Goal: Task Accomplishment & Management: Complete application form

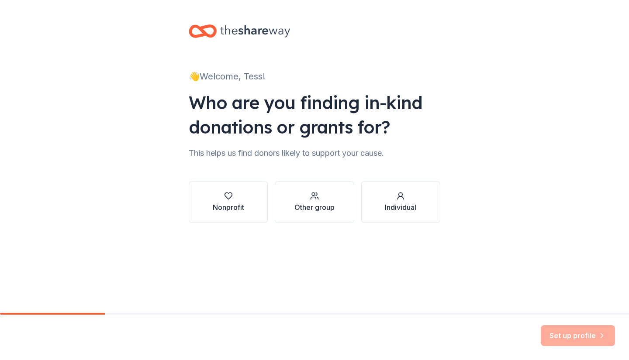
click at [225, 204] on div "Nonprofit" at bounding box center [228, 207] width 31 height 10
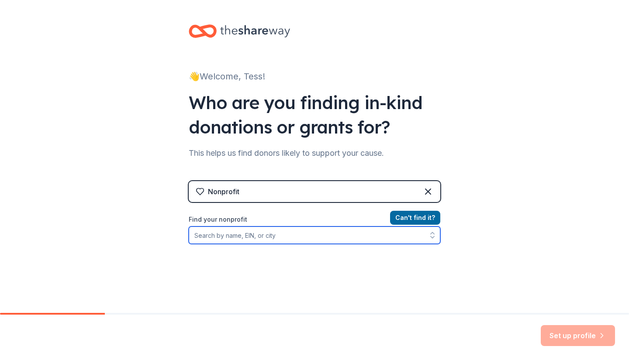
click at [246, 237] on input "Find your nonprofit" at bounding box center [315, 235] width 252 height 17
type input "st eugene"
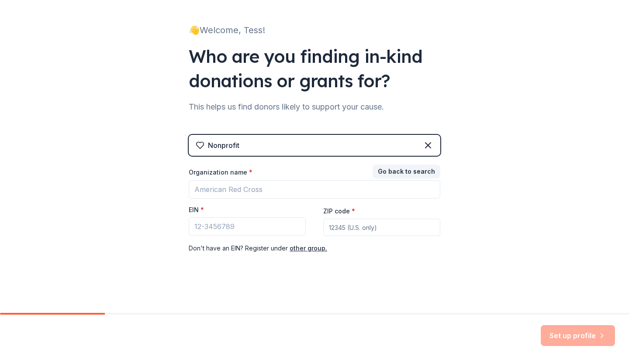
scroll to position [46, 0]
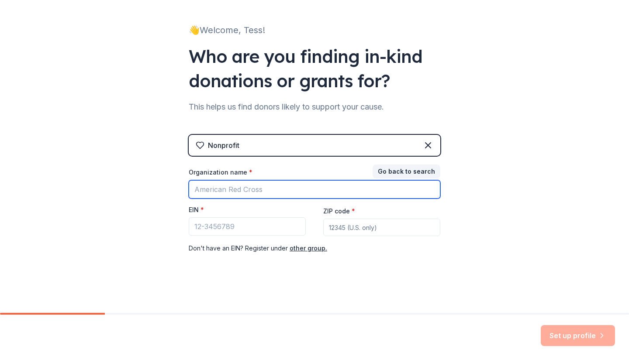
click at [224, 186] on input "Organization name *" at bounding box center [315, 189] width 252 height 18
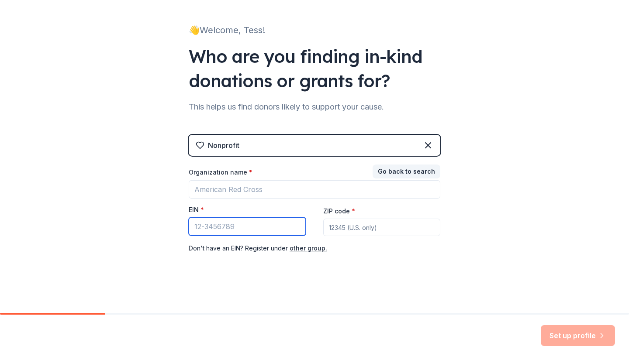
click at [205, 219] on input "EIN *" at bounding box center [247, 227] width 117 height 18
paste input "95-1975730"
type input "95-1975730"
click at [390, 171] on button "Go back to search" at bounding box center [407, 172] width 68 height 14
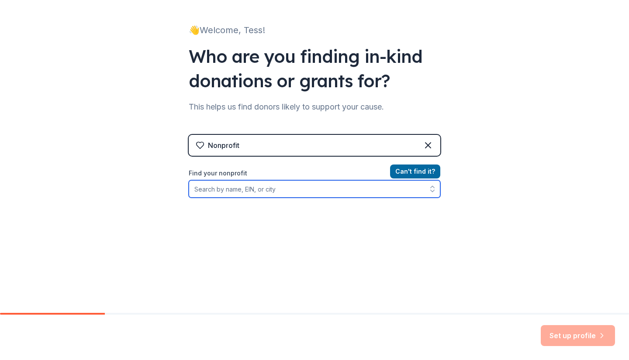
click at [243, 192] on input "Find your nonprofit" at bounding box center [315, 188] width 252 height 17
paste input "95-1975730."
type input "95-1975730."
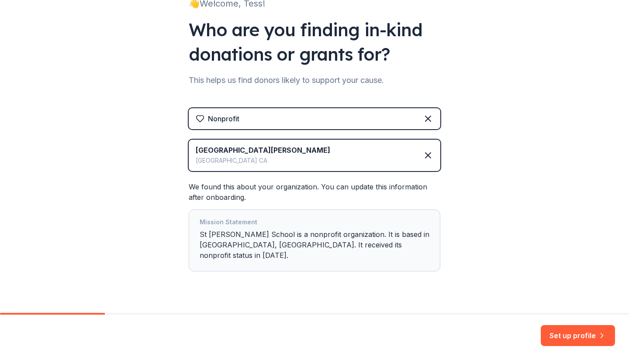
scroll to position [80, 0]
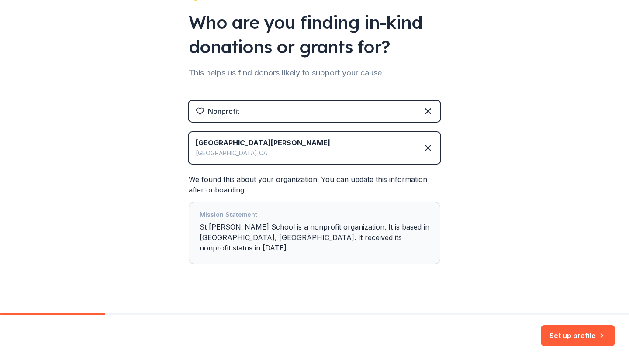
click at [566, 336] on button "Set up profile" at bounding box center [578, 335] width 74 height 21
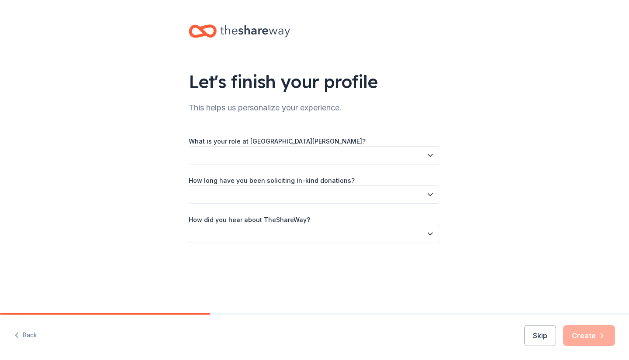
click at [249, 150] on button "button" at bounding box center [315, 155] width 252 height 18
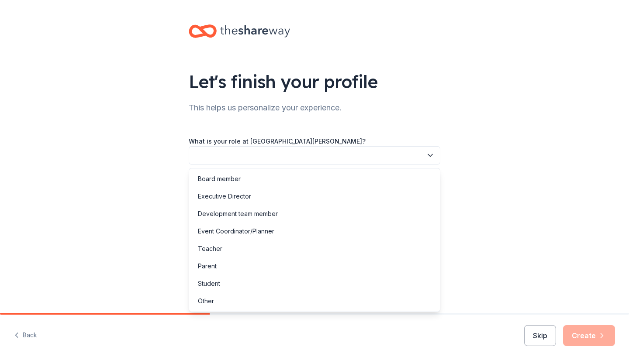
click at [218, 264] on div "Parent" at bounding box center [314, 266] width 247 height 17
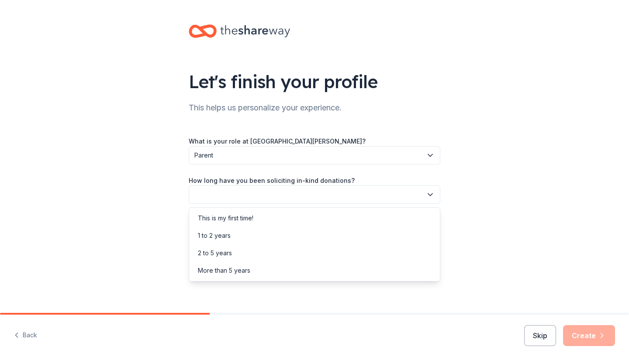
click at [233, 195] on button "button" at bounding box center [315, 195] width 252 height 18
click at [232, 218] on div "This is my first time!" at bounding box center [225, 218] width 55 height 10
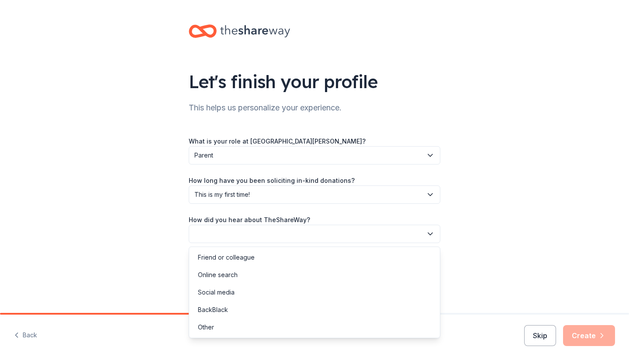
click at [244, 235] on button "button" at bounding box center [315, 234] width 252 height 18
click at [242, 260] on div "Friend or colleague" at bounding box center [226, 258] width 57 height 10
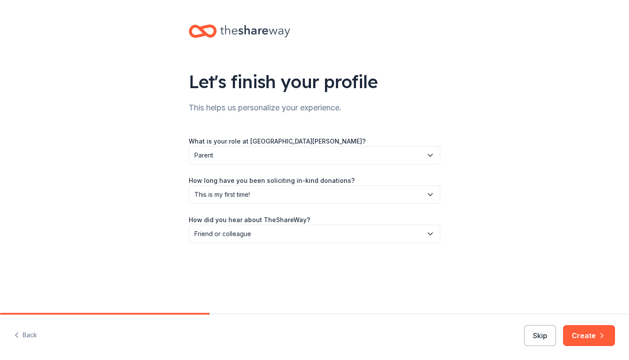
click at [585, 340] on button "Create" at bounding box center [589, 335] width 52 height 21
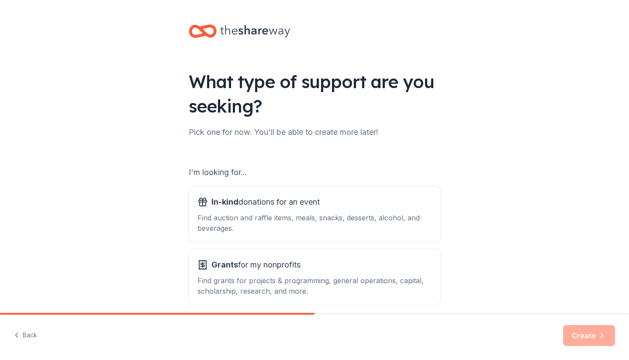
scroll to position [39, 0]
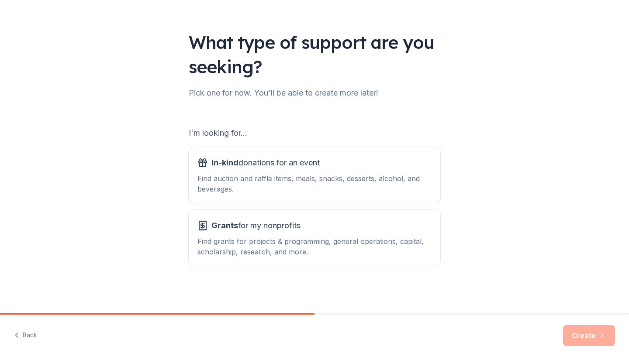
click at [282, 173] on div "Find auction and raffle items, meals, snacks, desserts, alcohol, and beverages." at bounding box center [314, 183] width 234 height 21
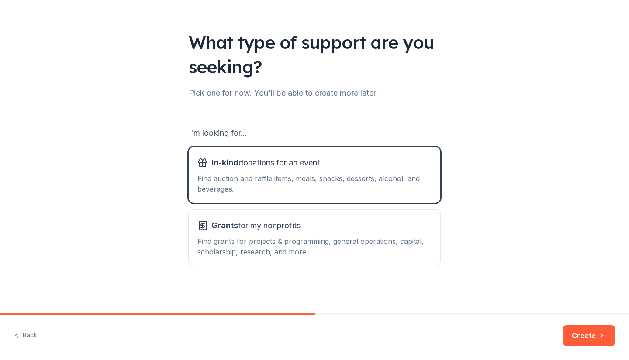
click at [282, 195] on button "In-kind donations for an event Find auction and raffle items, meals, snacks, de…" at bounding box center [315, 175] width 252 height 56
click at [284, 221] on span "Grants for my nonprofits" at bounding box center [255, 226] width 89 height 14
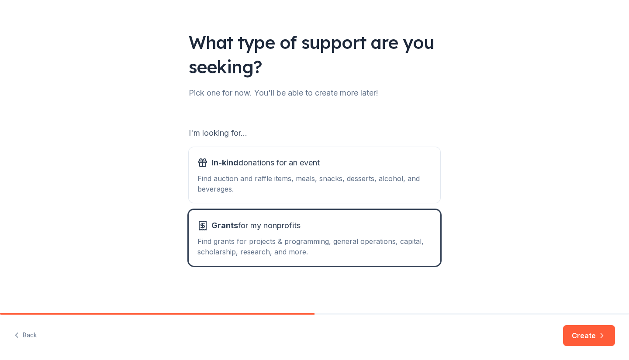
click at [293, 182] on div "Find auction and raffle items, meals, snacks, desserts, alcohol, and beverages." at bounding box center [314, 183] width 234 height 21
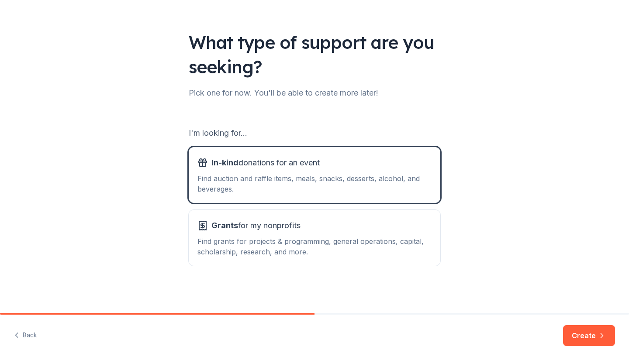
click at [588, 335] on button "Create" at bounding box center [589, 335] width 52 height 21
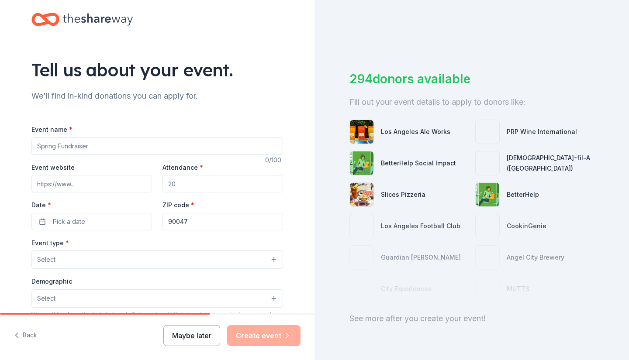
scroll to position [13, 0]
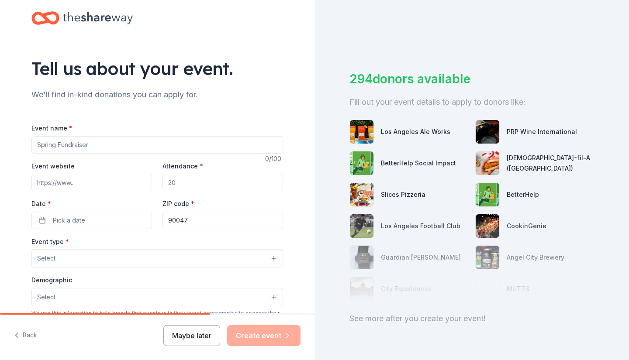
click at [69, 148] on input "Event name *" at bounding box center [157, 144] width 252 height 17
type input "Mardi Gras Fundraiser and Silent Auction"
drag, startPoint x: 182, startPoint y: 187, endPoint x: 138, endPoint y: 180, distance: 45.2
click at [138, 180] on div "Event website Attendance * Date * Pick a date ZIP code * 90047" at bounding box center [157, 195] width 252 height 69
type input "100"
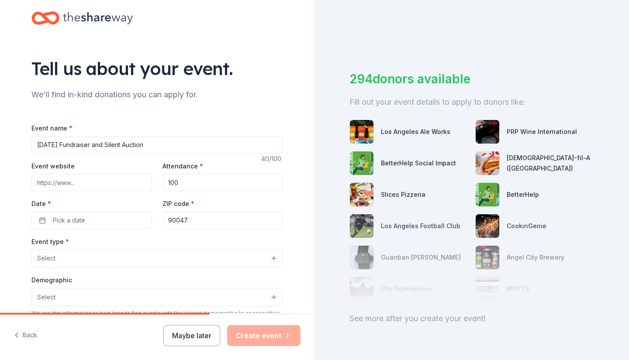
click at [42, 221] on button "Pick a date" at bounding box center [91, 220] width 121 height 17
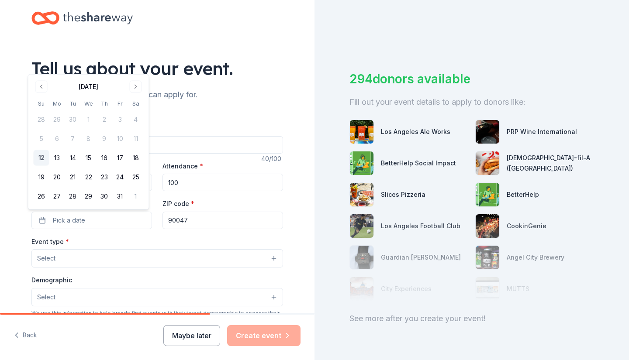
click at [135, 87] on button "Go to next month" at bounding box center [136, 87] width 12 height 12
click at [135, 99] on th "Sa" at bounding box center [136, 103] width 16 height 9
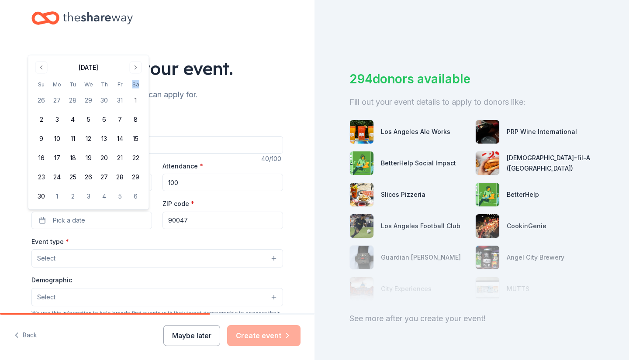
click at [135, 87] on th "Sa" at bounding box center [136, 84] width 16 height 9
click at [135, 71] on button "Go to next month" at bounding box center [136, 68] width 12 height 12
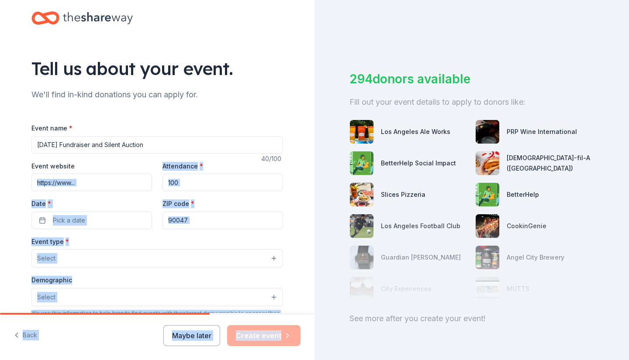
drag, startPoint x: 135, startPoint y: 71, endPoint x: 80, endPoint y: 200, distance: 139.6
click at [80, 200] on div "Tell us about your event. We'll find in-kind donations you can apply for. Event…" at bounding box center [157, 277] width 280 height 581
click at [93, 218] on button "Pick a date" at bounding box center [91, 220] width 121 height 17
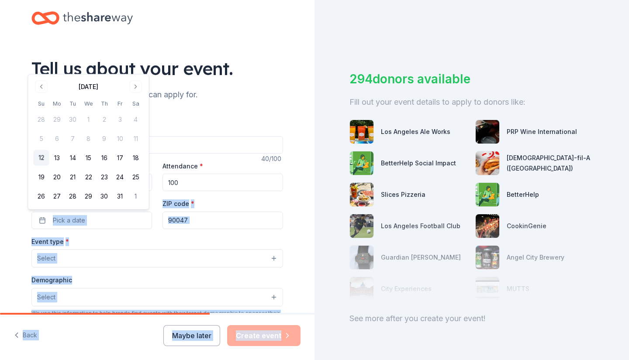
click at [134, 85] on button "Go to next month" at bounding box center [136, 87] width 12 height 12
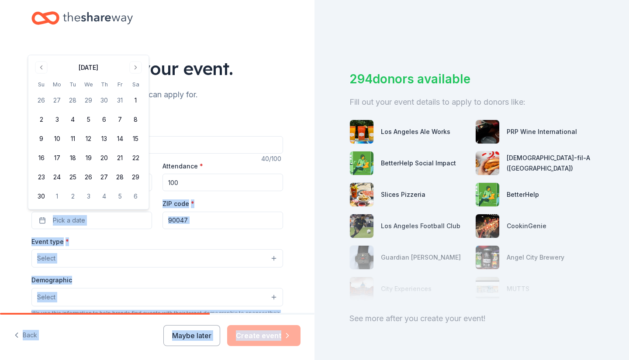
click at [135, 62] on button "Go to next month" at bounding box center [136, 68] width 12 height 12
click at [138, 87] on button "Go to next month" at bounding box center [136, 87] width 12 height 12
click at [133, 87] on button "Go to next month" at bounding box center [136, 87] width 12 height 12
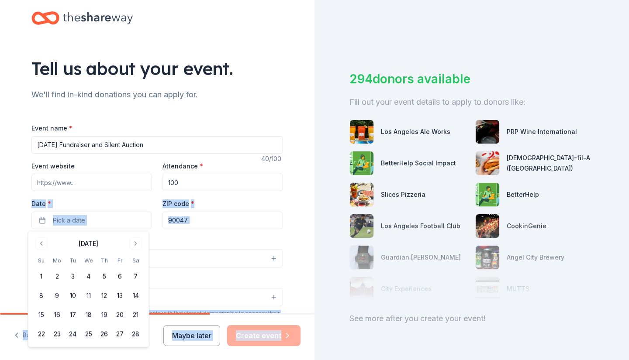
click at [133, 276] on button "7" at bounding box center [136, 277] width 16 height 16
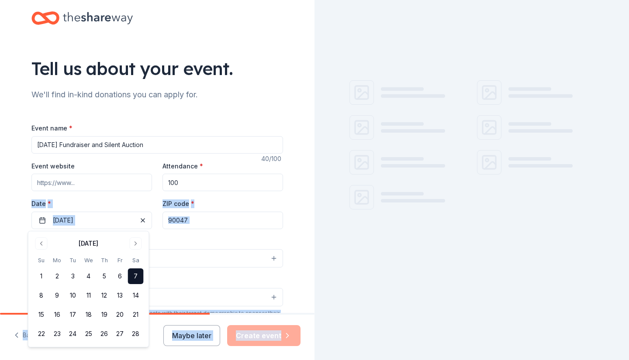
click at [197, 224] on input "90047" at bounding box center [223, 220] width 121 height 17
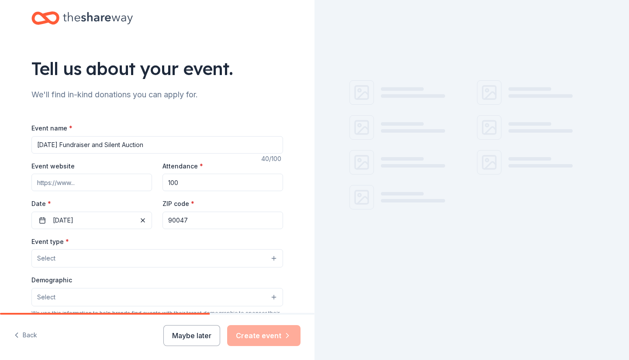
click at [115, 261] on button "Select" at bounding box center [157, 258] width 252 height 18
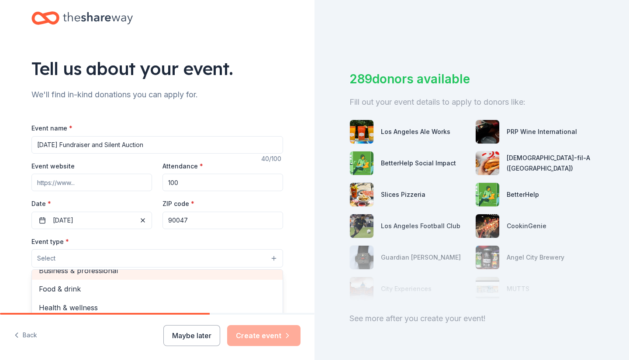
scroll to position [0, 0]
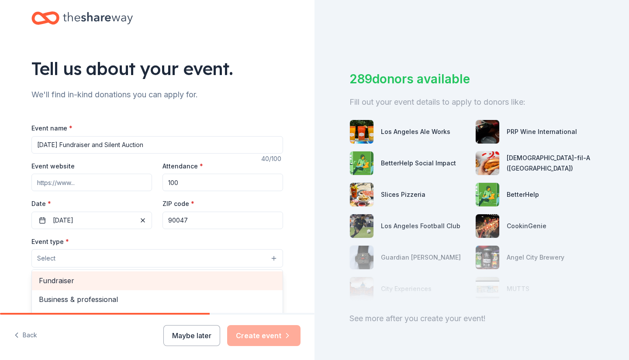
click at [91, 284] on span "Fundraiser" at bounding box center [157, 280] width 237 height 11
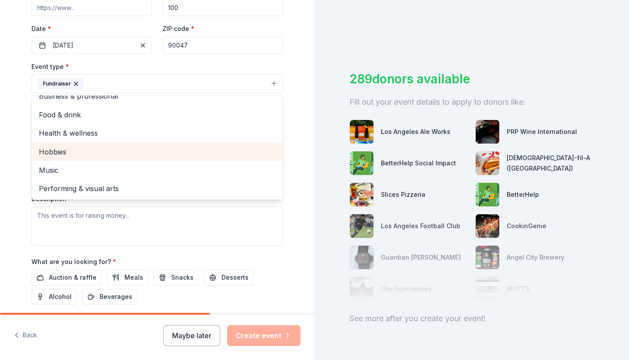
scroll to position [164, 0]
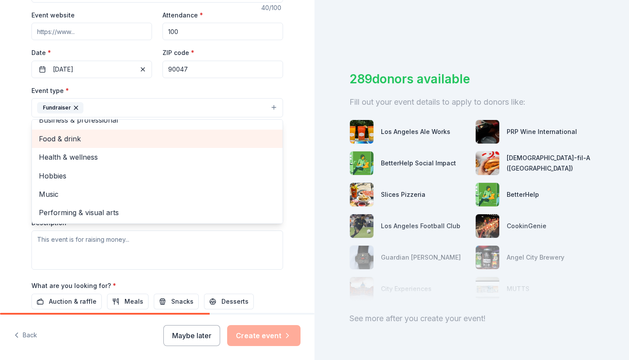
click at [88, 134] on span "Food & drink" at bounding box center [157, 138] width 237 height 11
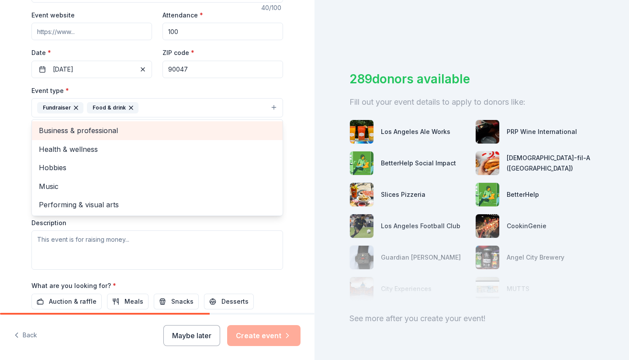
scroll to position [0, 0]
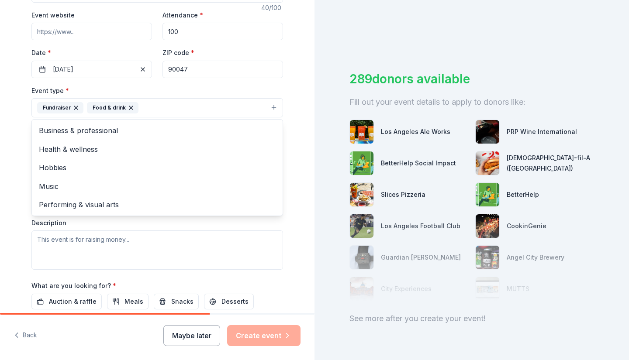
click at [17, 152] on div "Tell us about your event. We'll find in-kind donations you can apply for. Event…" at bounding box center [157, 127] width 280 height 582
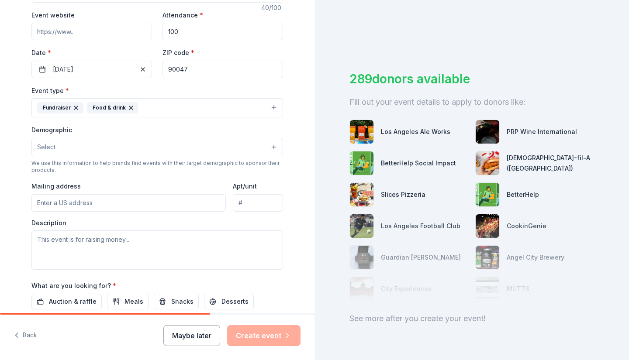
click at [87, 146] on button "Select" at bounding box center [157, 147] width 252 height 18
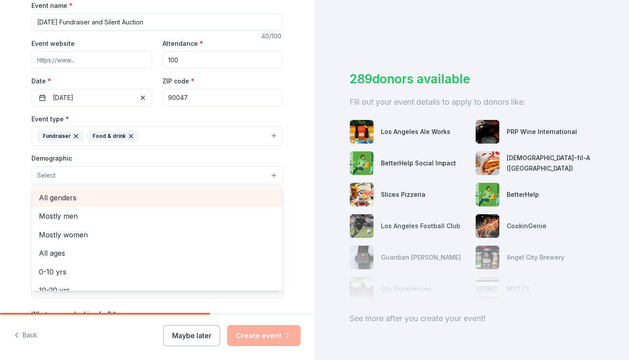
click at [55, 193] on span "All genders" at bounding box center [157, 197] width 237 height 11
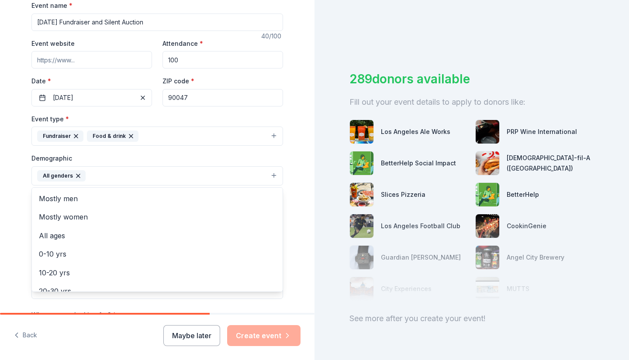
click at [8, 184] on div "Tell us about your event. We'll find in-kind donations you can apply for. Event…" at bounding box center [157, 155] width 315 height 583
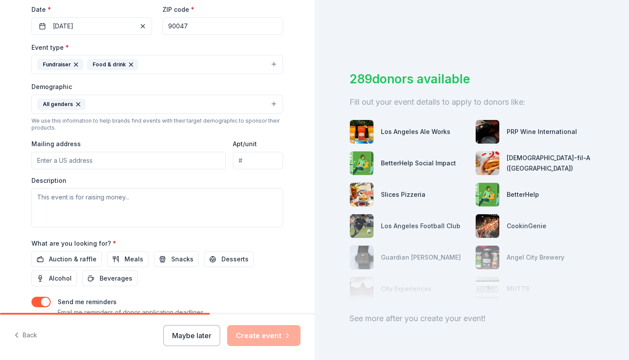
scroll to position [270, 0]
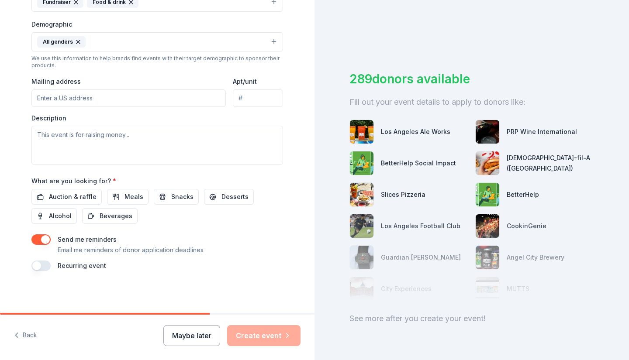
click at [45, 220] on button "Alcohol" at bounding box center [53, 216] width 45 height 16
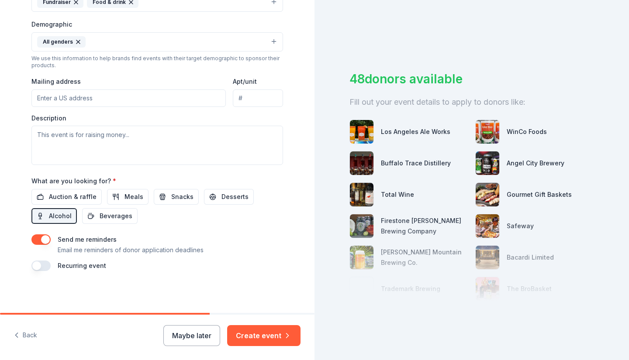
click at [71, 194] on span "Auction & raffle" at bounding box center [73, 197] width 48 height 10
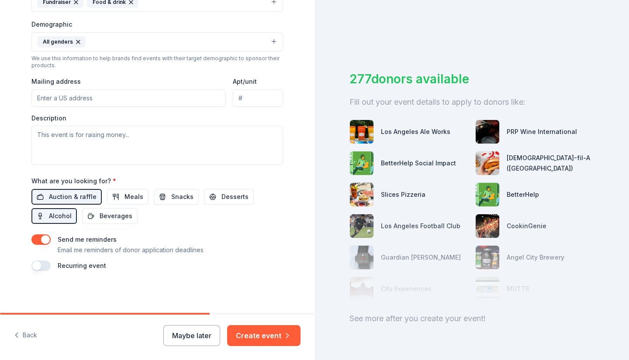
click at [174, 196] on span "Snacks" at bounding box center [182, 197] width 22 height 10
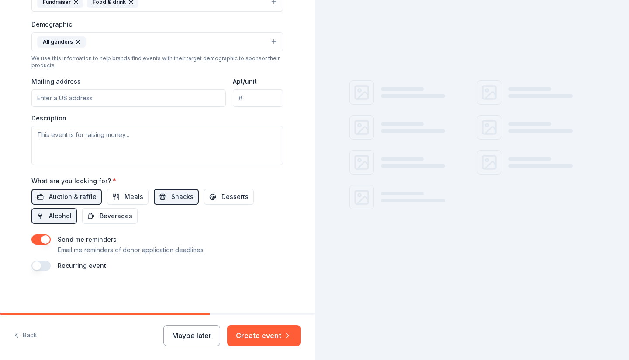
click at [208, 195] on button "Desserts" at bounding box center [229, 197] width 50 height 16
click at [113, 199] on button "Meals" at bounding box center [128, 197] width 42 height 16
click at [112, 213] on span "Beverages" at bounding box center [116, 216] width 33 height 10
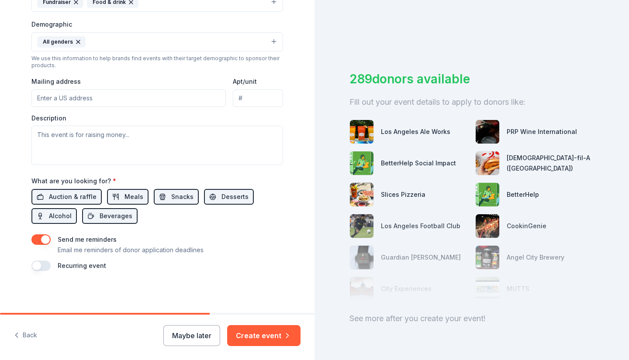
click at [271, 334] on button "Create event" at bounding box center [263, 335] width 73 height 21
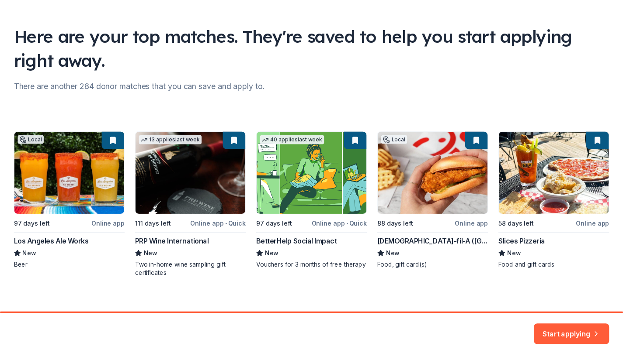
scroll to position [54, 0]
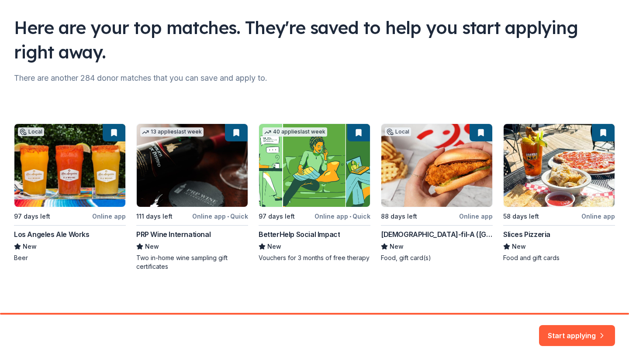
click at [561, 332] on button "Start applying" at bounding box center [577, 330] width 76 height 21
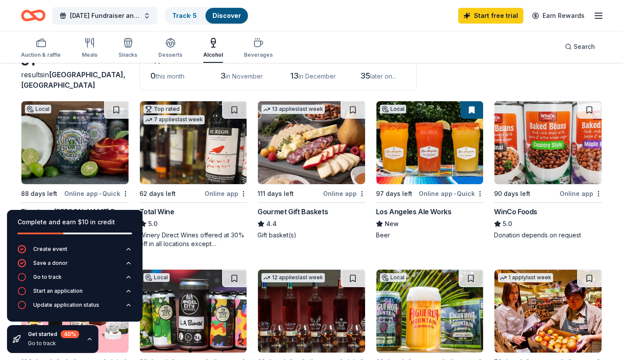
scroll to position [61, 0]
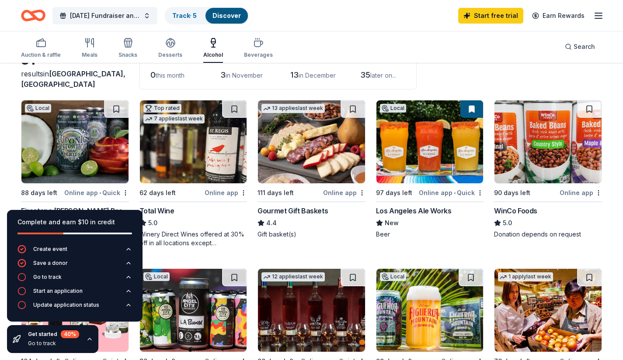
click at [308, 41] on div "Auction & raffle Meals Snacks Desserts Alcohol Beverages Search" at bounding box center [311, 47] width 581 height 32
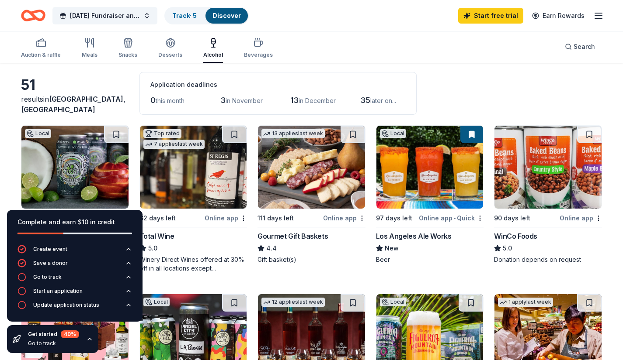
scroll to position [0, 0]
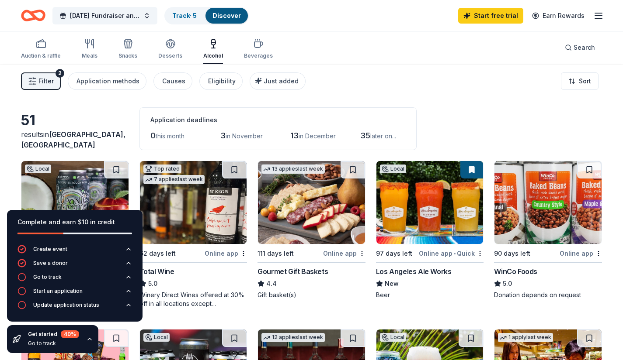
click at [181, 218] on img at bounding box center [193, 202] width 107 height 83
click at [595, 14] on icon "button" at bounding box center [598, 15] width 10 height 10
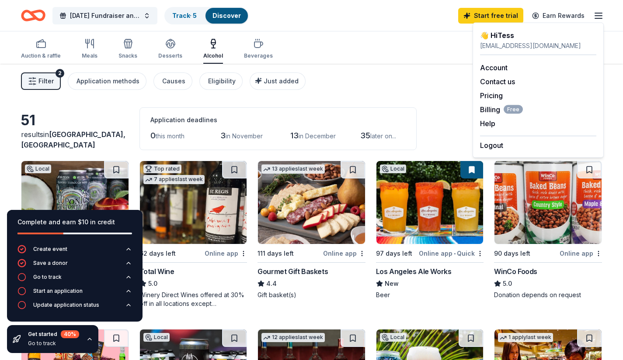
click at [489, 147] on button "Logout" at bounding box center [491, 145] width 23 height 10
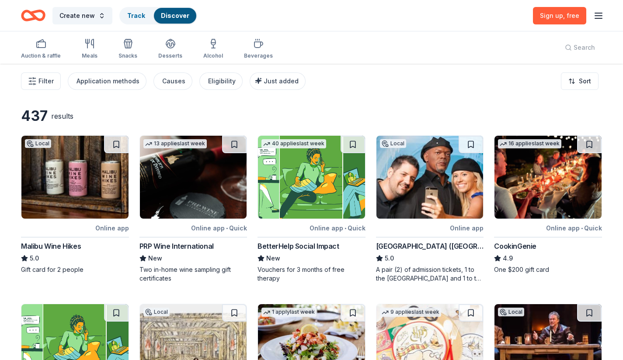
click at [599, 11] on icon "button" at bounding box center [598, 15] width 10 height 10
click at [496, 86] on button "Log in" at bounding box center [490, 85] width 20 height 10
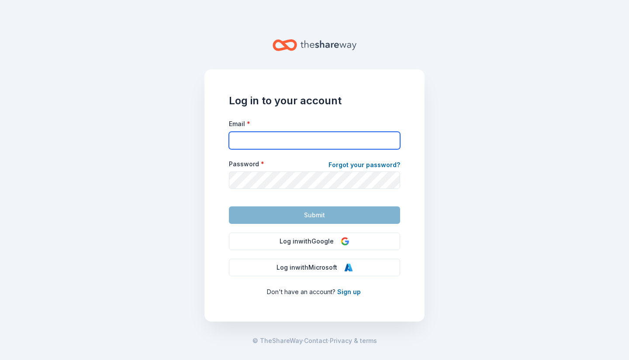
click at [325, 143] on input "Email *" at bounding box center [314, 140] width 171 height 17
type input "tesshfoster@gmail.com"
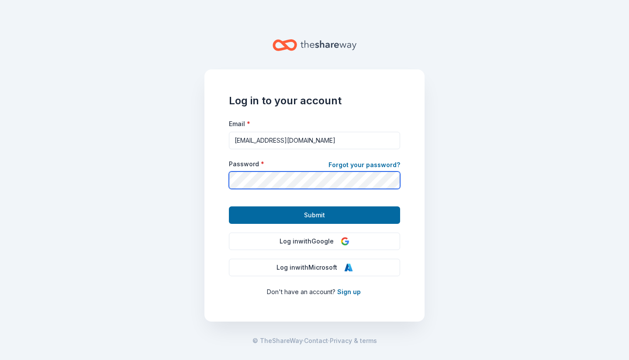
click at [229, 207] on button "Submit" at bounding box center [314, 215] width 171 height 17
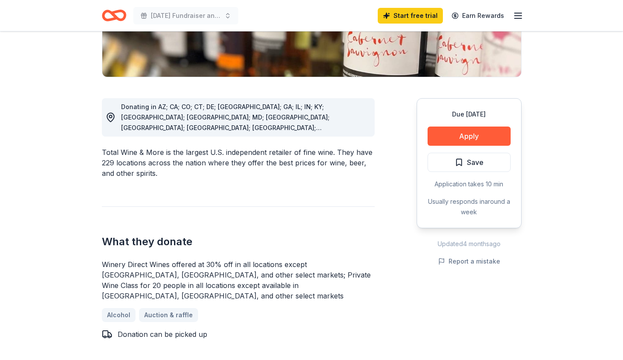
scroll to position [206, 0]
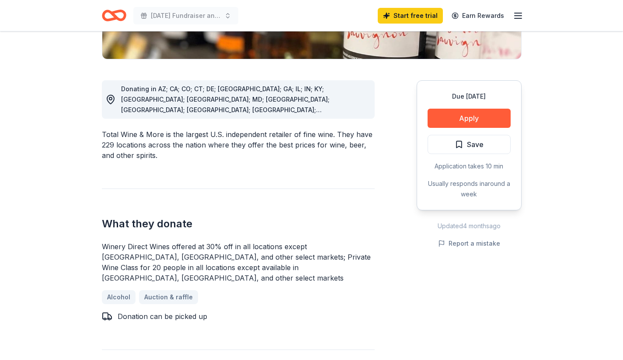
click at [467, 120] on button "Apply" at bounding box center [468, 118] width 83 height 19
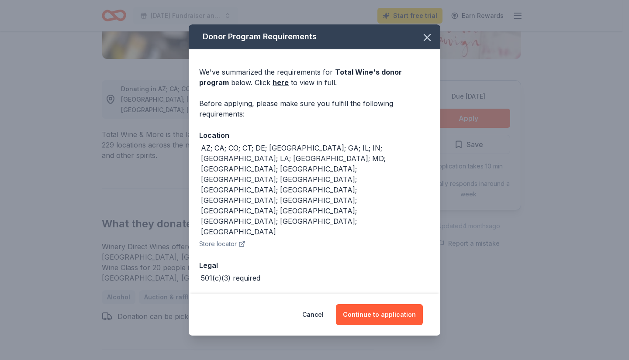
click at [381, 305] on button "Continue to application" at bounding box center [379, 315] width 87 height 21
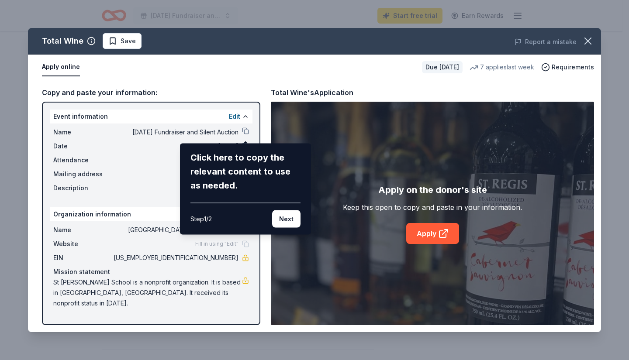
click at [279, 216] on button "Next" at bounding box center [286, 219] width 28 height 17
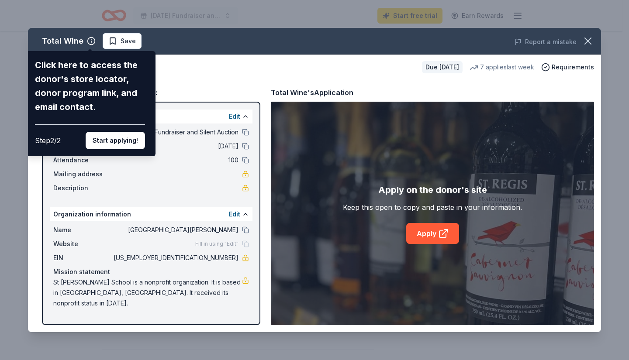
click at [588, 38] on icon "button" at bounding box center [588, 41] width 12 height 12
